Goal: Check status: Check status

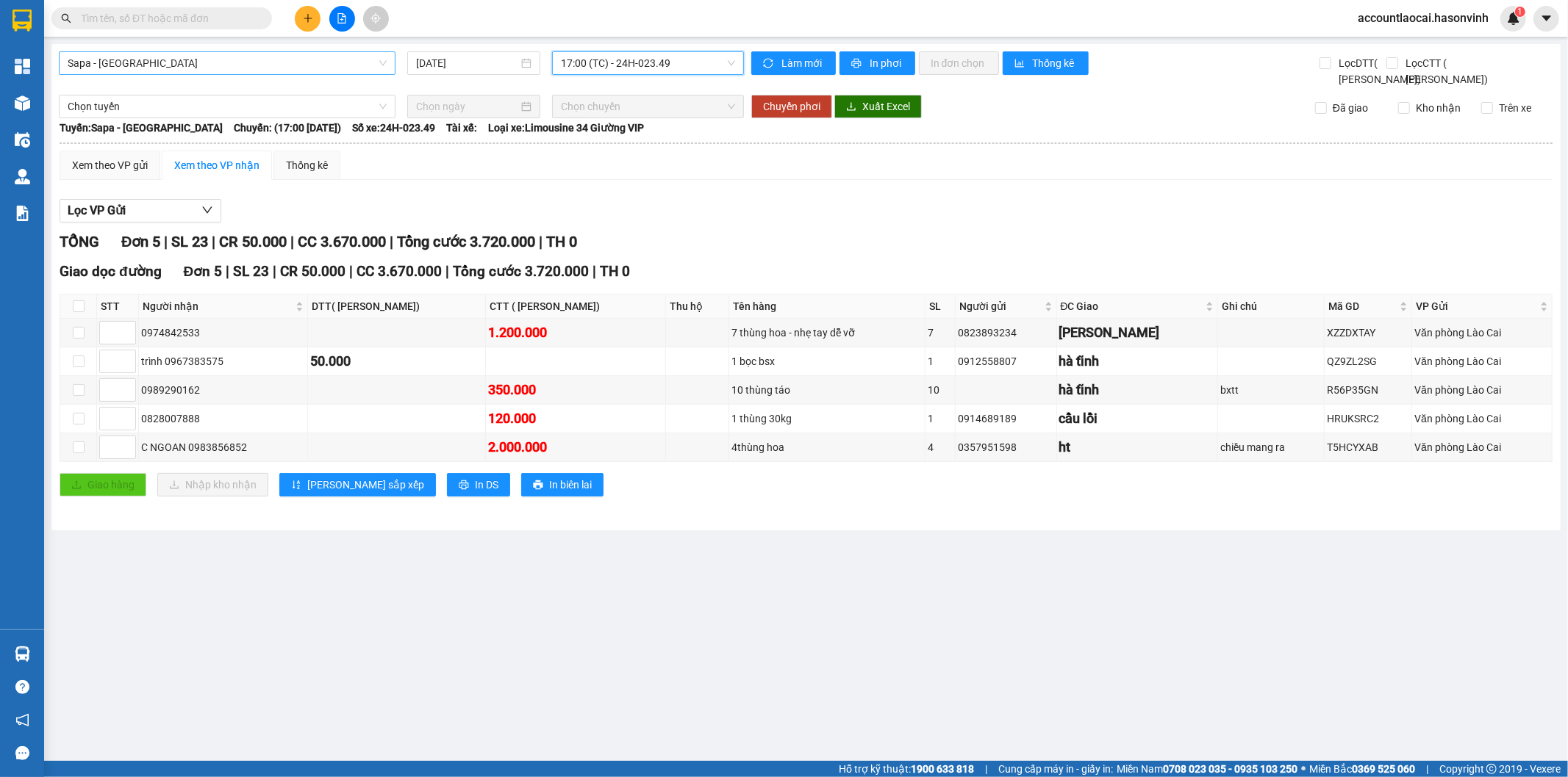
click at [173, 60] on span "Sapa - [GEOGRAPHIC_DATA]" at bounding box center [226, 63] width 319 height 22
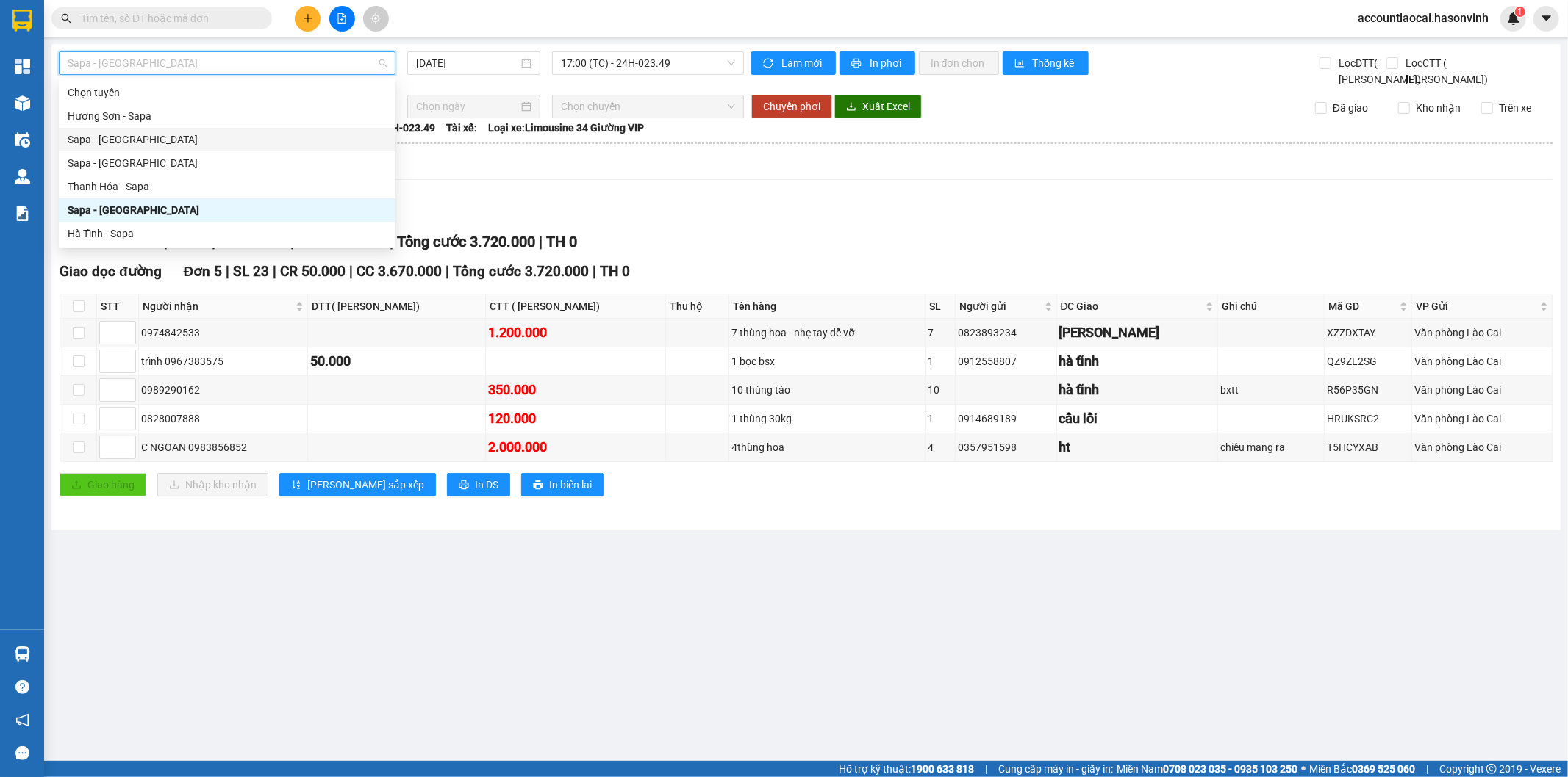
click at [114, 135] on div "Sapa - [GEOGRAPHIC_DATA]" at bounding box center [226, 139] width 319 height 16
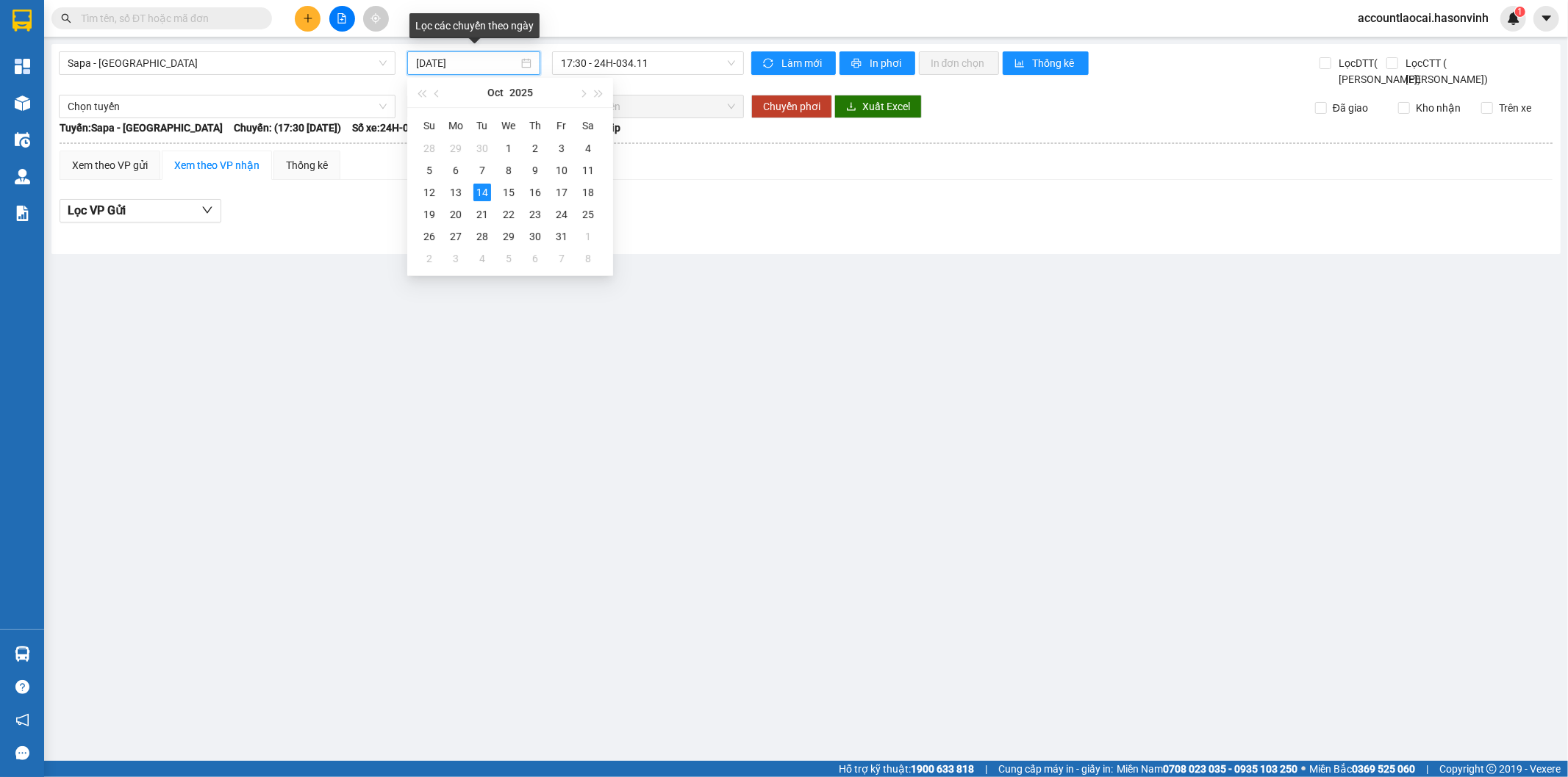
click at [470, 64] on input "[DATE]" at bounding box center [467, 63] width 102 height 16
click at [588, 170] on div "11" at bounding box center [588, 170] width 18 height 18
type input "[DATE]"
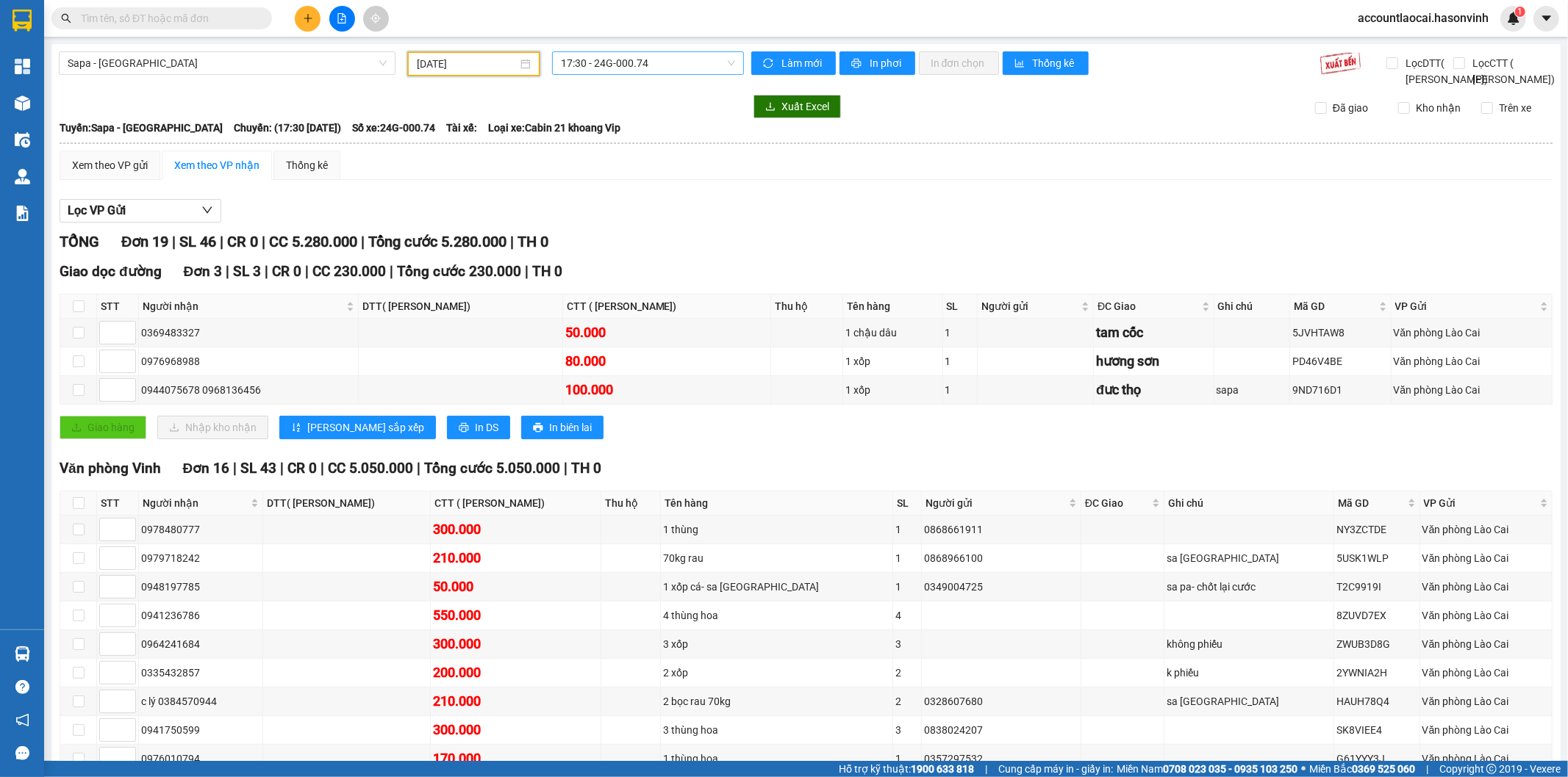
click at [661, 59] on span "17:30 - 24G-000.74" at bounding box center [647, 63] width 173 height 22
click at [648, 112] on div "17:30 - 24G-000.74" at bounding box center [614, 116] width 114 height 16
click at [180, 67] on span "Sapa - [GEOGRAPHIC_DATA]" at bounding box center [226, 63] width 319 height 22
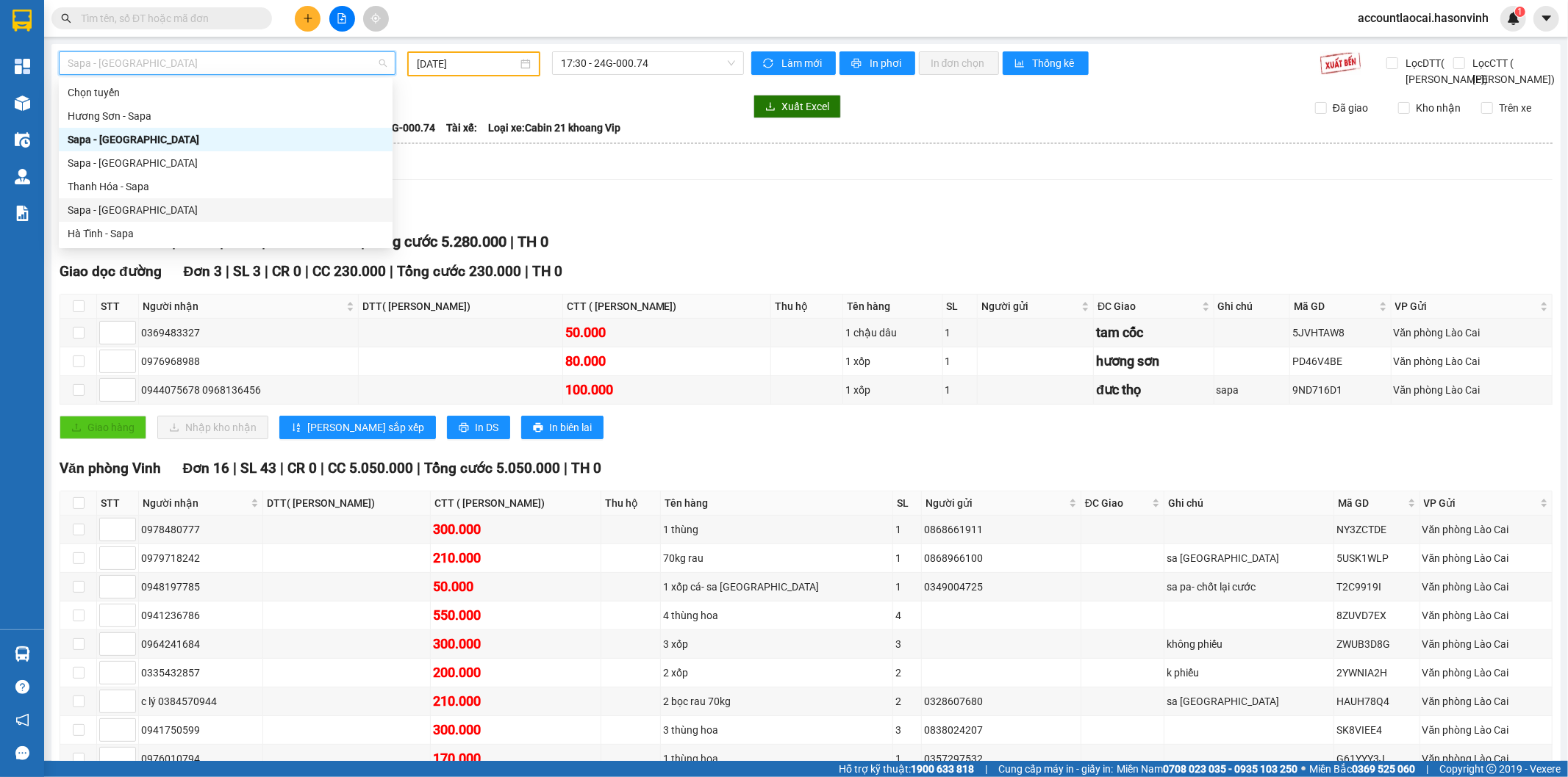
click at [104, 211] on div "Sapa - [GEOGRAPHIC_DATA]" at bounding box center [225, 210] width 316 height 16
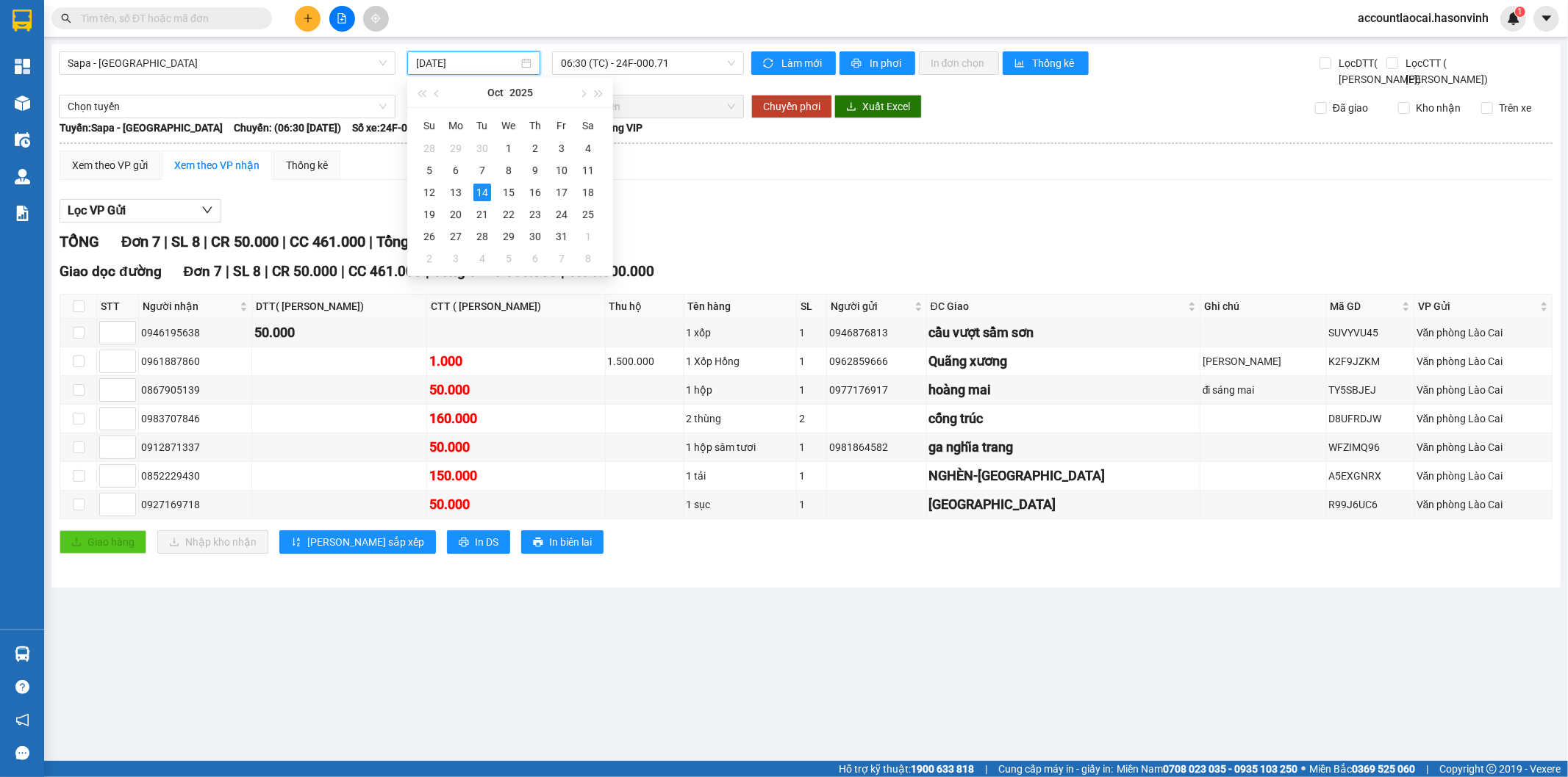
click at [458, 60] on input "[DATE]" at bounding box center [467, 63] width 102 height 16
click at [428, 193] on div "12" at bounding box center [429, 192] width 18 height 18
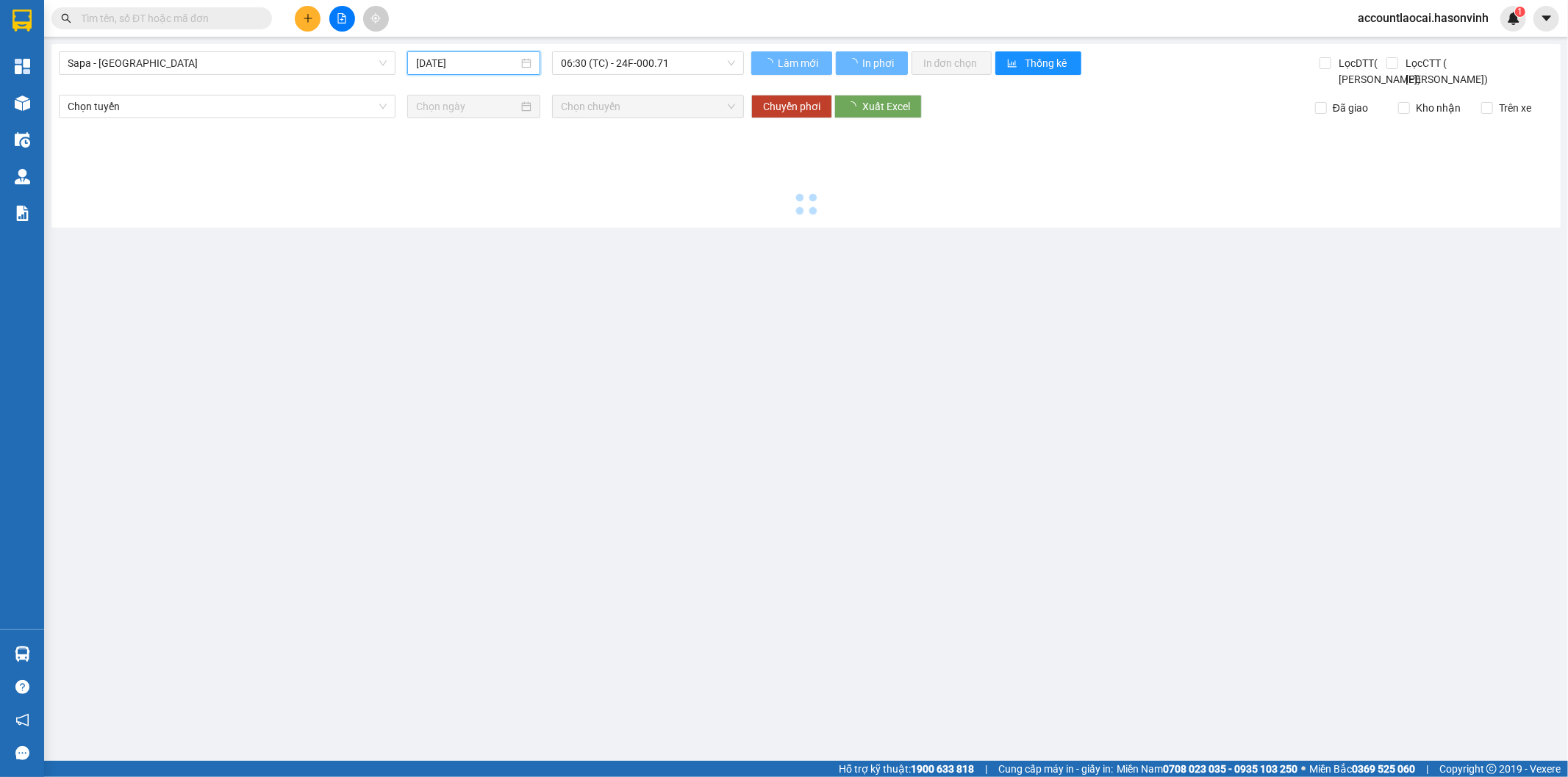
type input "[DATE]"
